Goal: Task Accomplishment & Management: Use online tool/utility

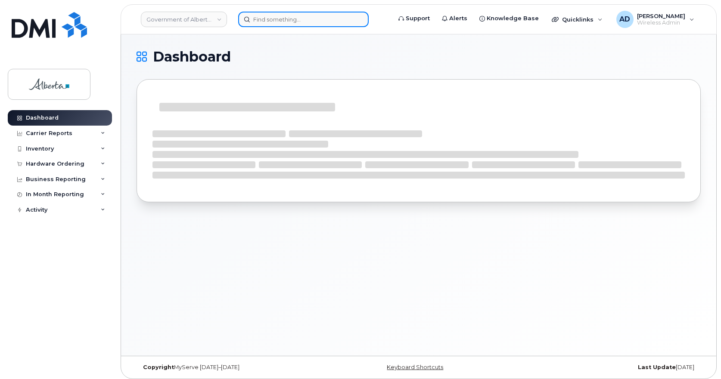
click at [287, 25] on input at bounding box center [303, 20] width 130 height 16
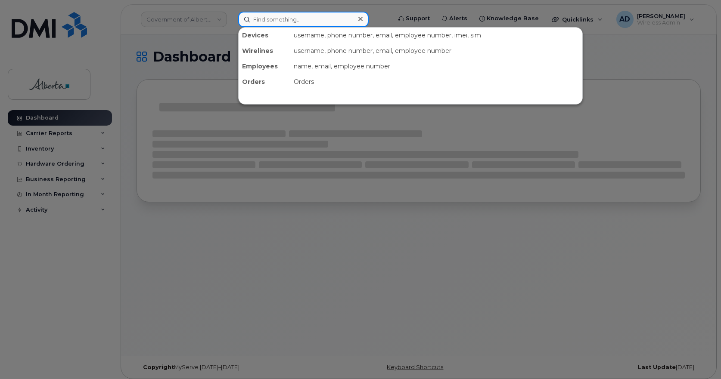
paste input "[PERSON_NAME]"
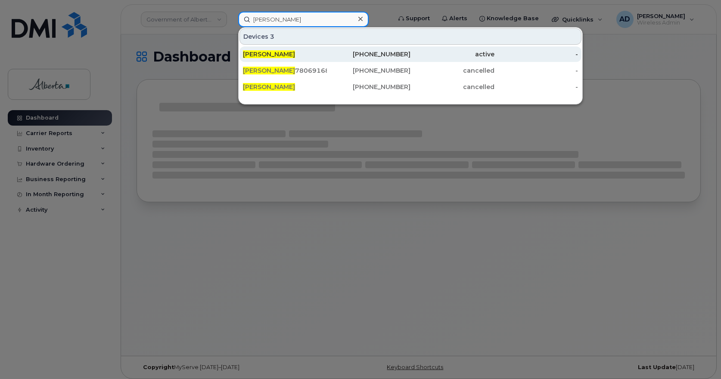
type input "[PERSON_NAME]"
click at [271, 56] on span "[PERSON_NAME]" at bounding box center [269, 54] width 52 height 8
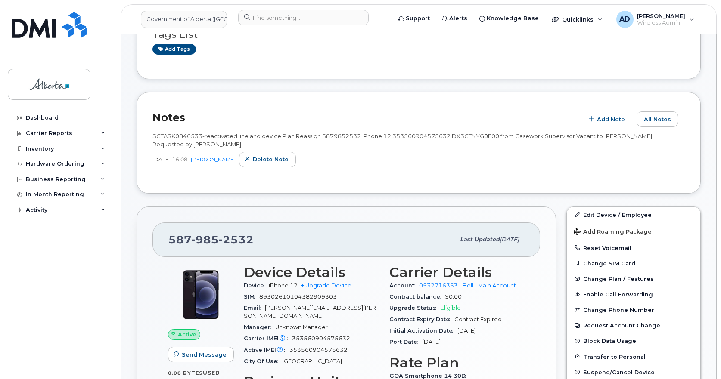
scroll to position [215, 0]
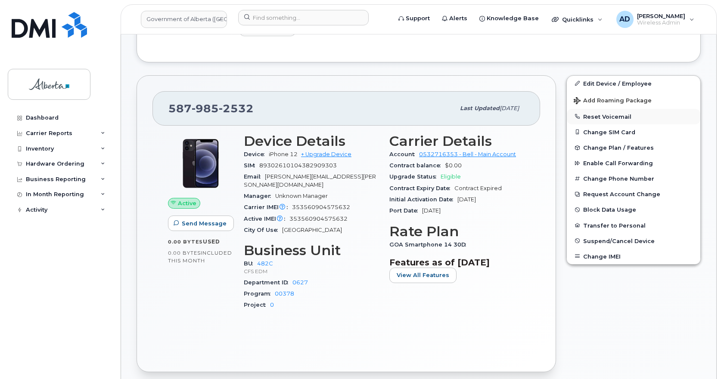
click at [609, 117] on button "Reset Voicemail" at bounding box center [633, 117] width 133 height 16
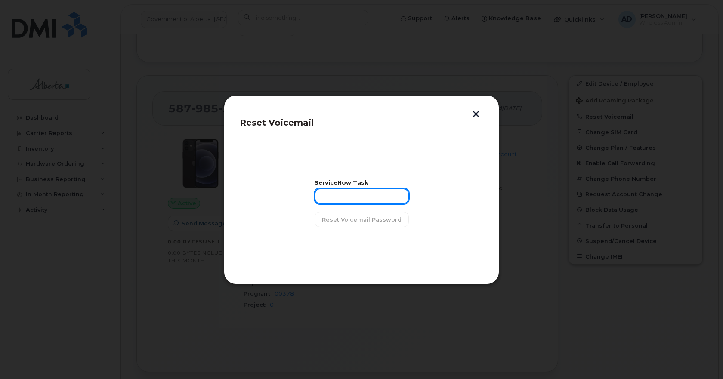
click at [341, 199] on input "text" at bounding box center [362, 197] width 94 height 16
paste input "INC1145451"
type input "INC1145451"
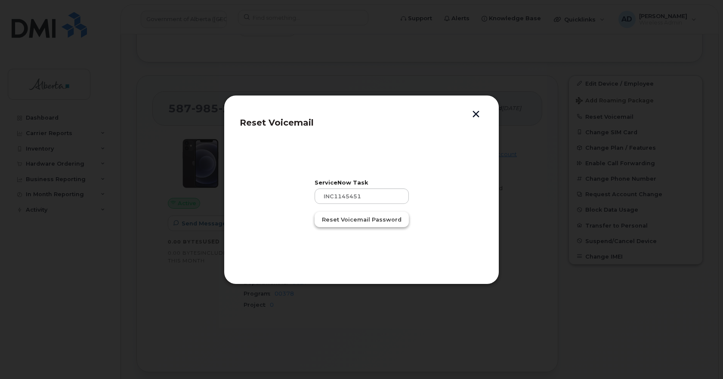
click at [357, 219] on span "Reset Voicemail Password" at bounding box center [362, 220] width 80 height 8
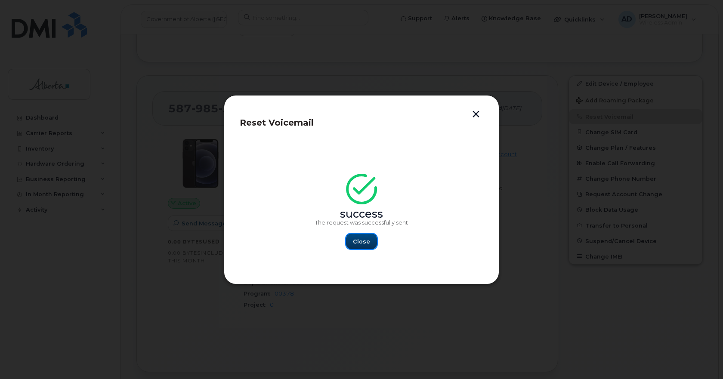
click at [362, 234] on button "Close" at bounding box center [361, 242] width 31 height 16
